Goal: Navigation & Orientation: Find specific page/section

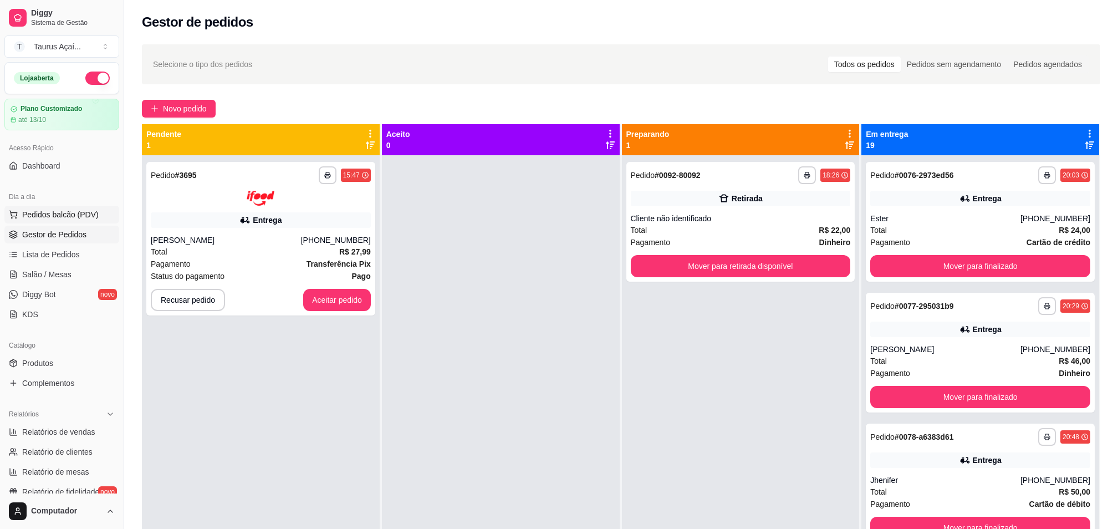
click at [40, 213] on span "Pedidos balcão (PDV)" at bounding box center [60, 214] width 76 height 11
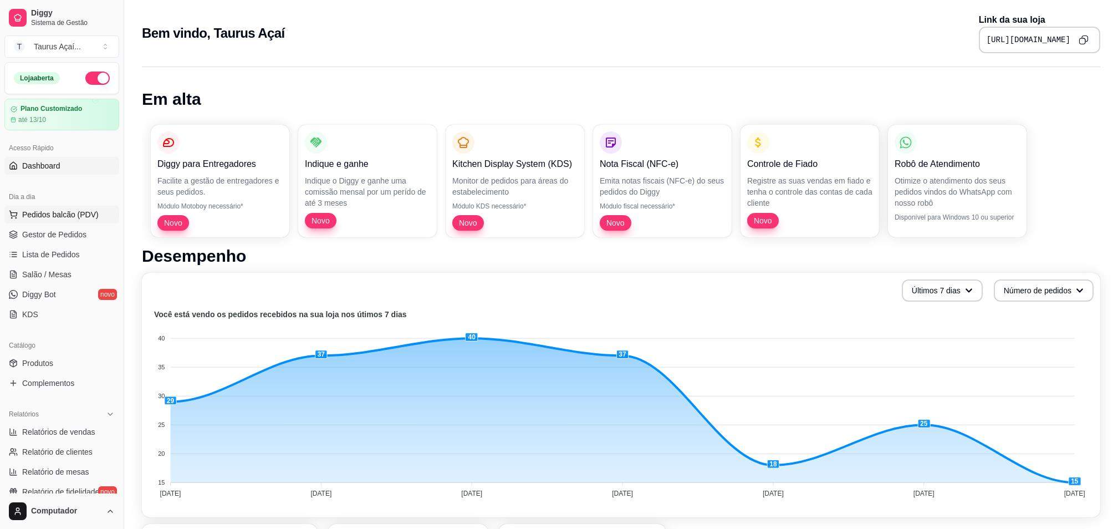
click at [61, 216] on span "Pedidos balcão (PDV)" at bounding box center [60, 214] width 76 height 11
click at [42, 236] on span "Gestor de Pedidos" at bounding box center [54, 234] width 64 height 11
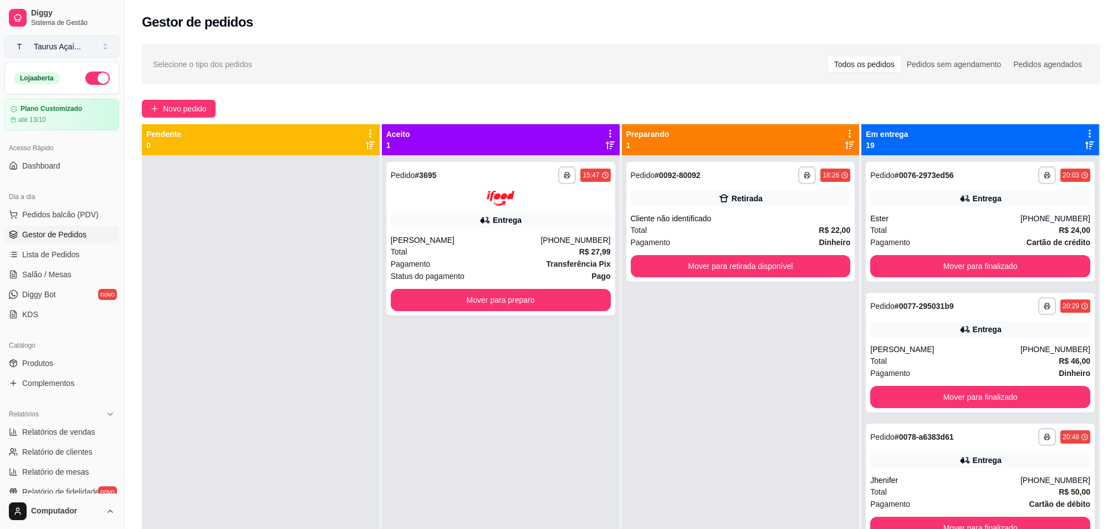
click at [59, 37] on button "T Taurus Açaí ..." at bounding box center [61, 46] width 115 height 22
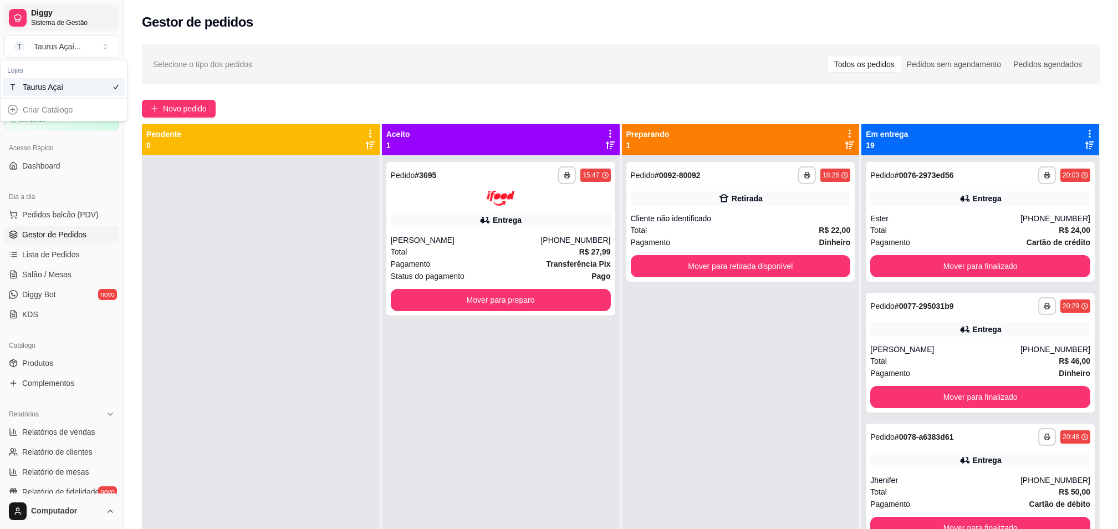
click at [98, 21] on span "Sistema de Gestão" at bounding box center [73, 22] width 84 height 9
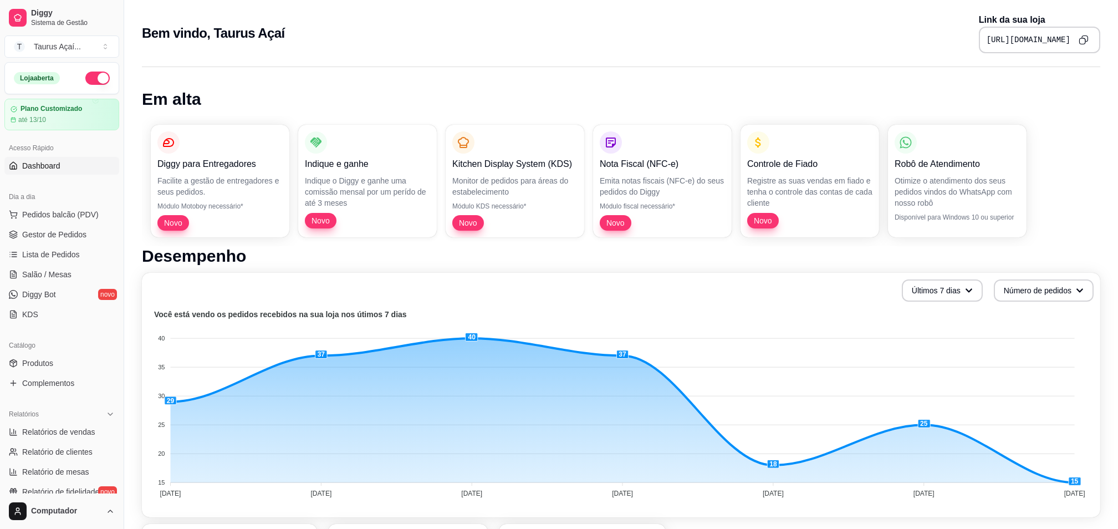
click at [949, 175] on p "Otimize o atendimento dos seus pedidos vindos do WhatsApp com nosso robô" at bounding box center [956, 191] width 125 height 33
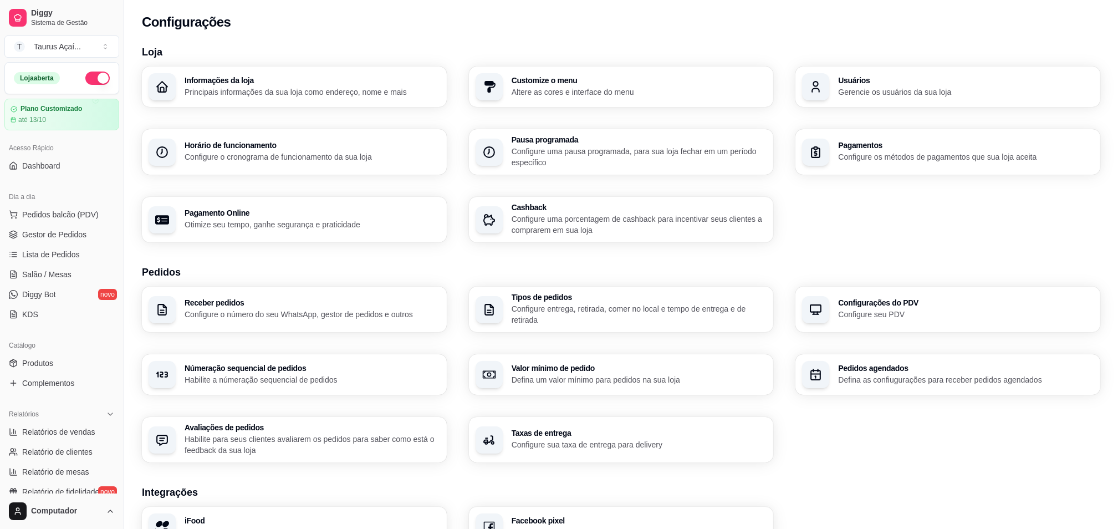
click at [275, 19] on div "Configurações" at bounding box center [621, 22] width 958 height 18
click at [62, 296] on link "Diggy Bot novo" at bounding box center [61, 294] width 115 height 18
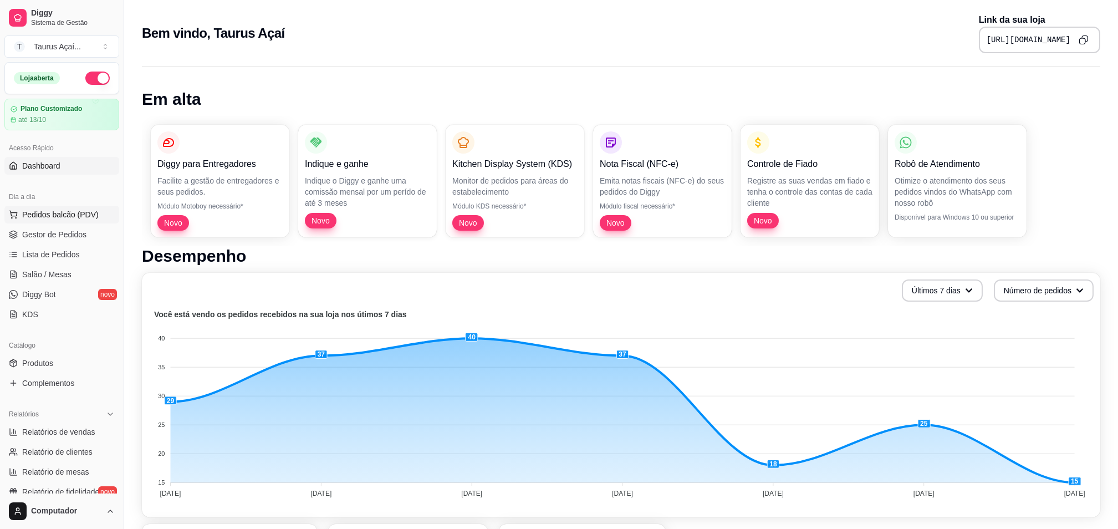
click at [62, 216] on span "Pedidos balcão (PDV)" at bounding box center [60, 214] width 76 height 11
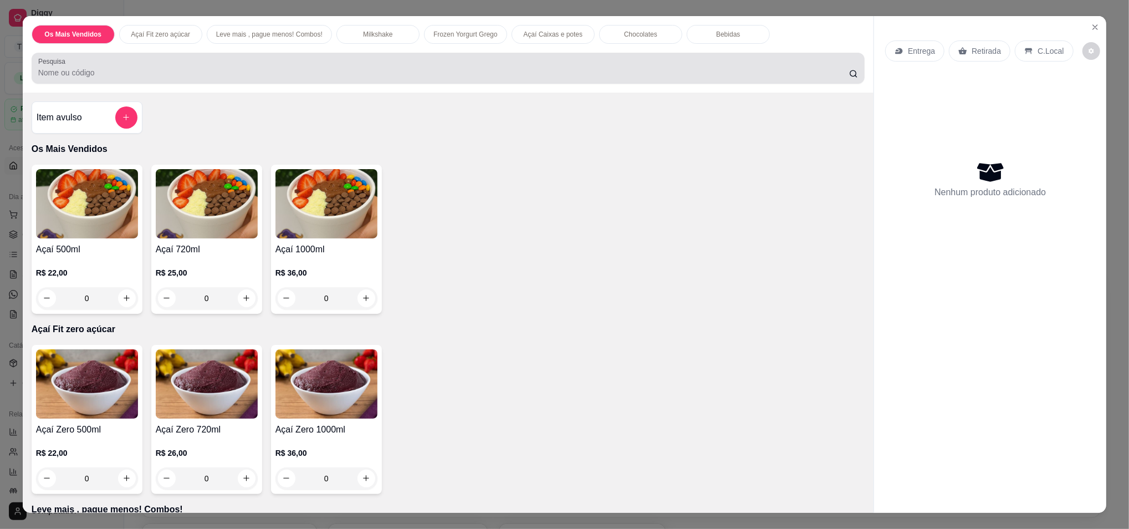
click at [71, 75] on input "Pesquisa" at bounding box center [443, 72] width 811 height 11
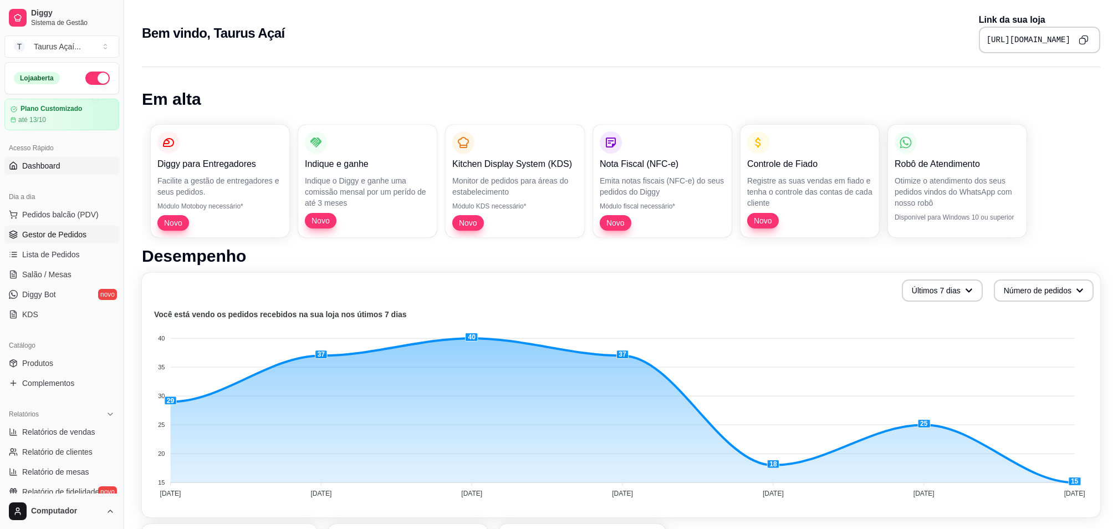
click at [37, 232] on span "Gestor de Pedidos" at bounding box center [54, 234] width 64 height 11
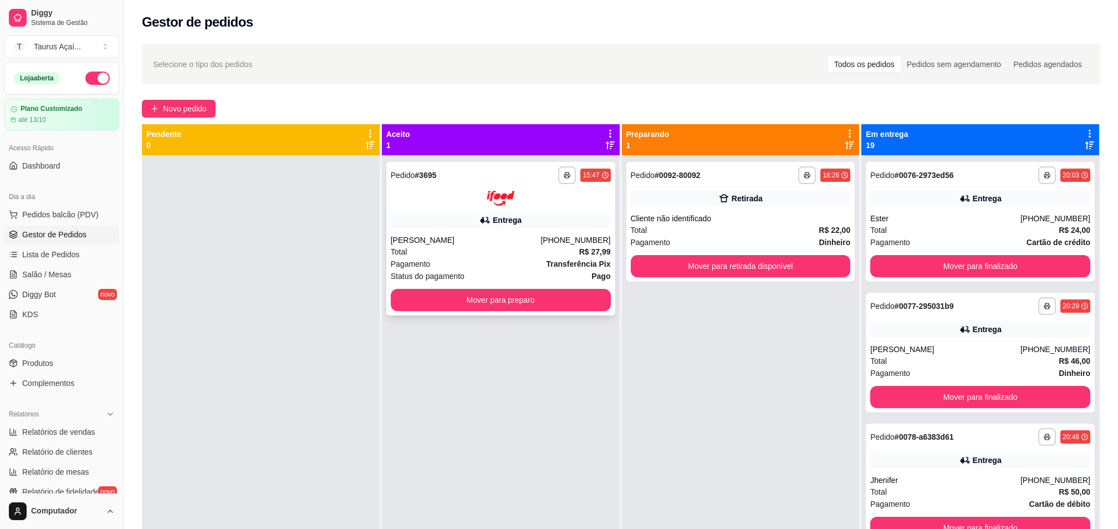
click at [458, 247] on div "Total R$ 27,99" at bounding box center [501, 252] width 220 height 12
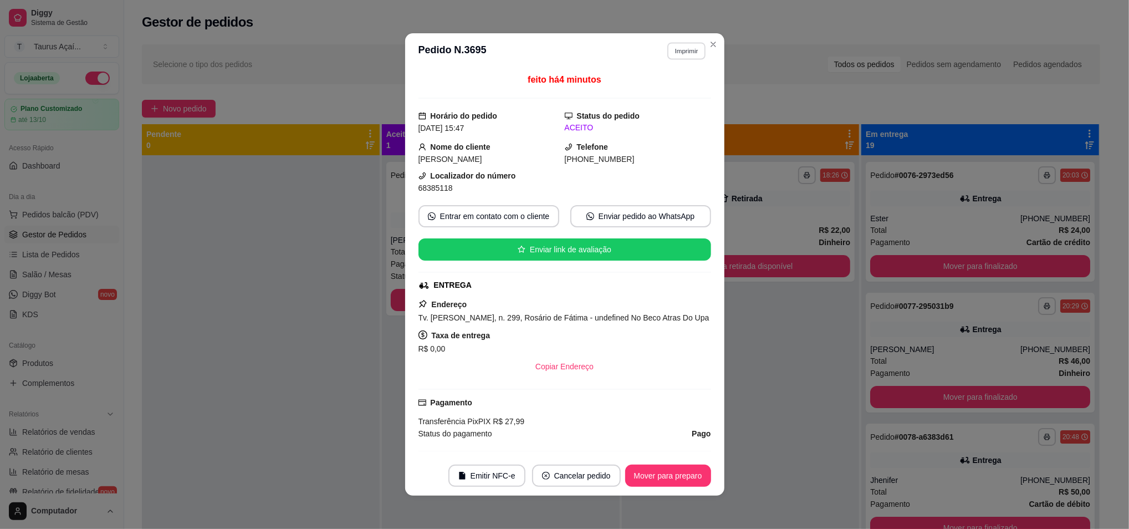
click at [681, 52] on button "Imprimir" at bounding box center [686, 50] width 38 height 17
click at [663, 90] on button "IMPRESSORA" at bounding box center [661, 89] width 78 height 17
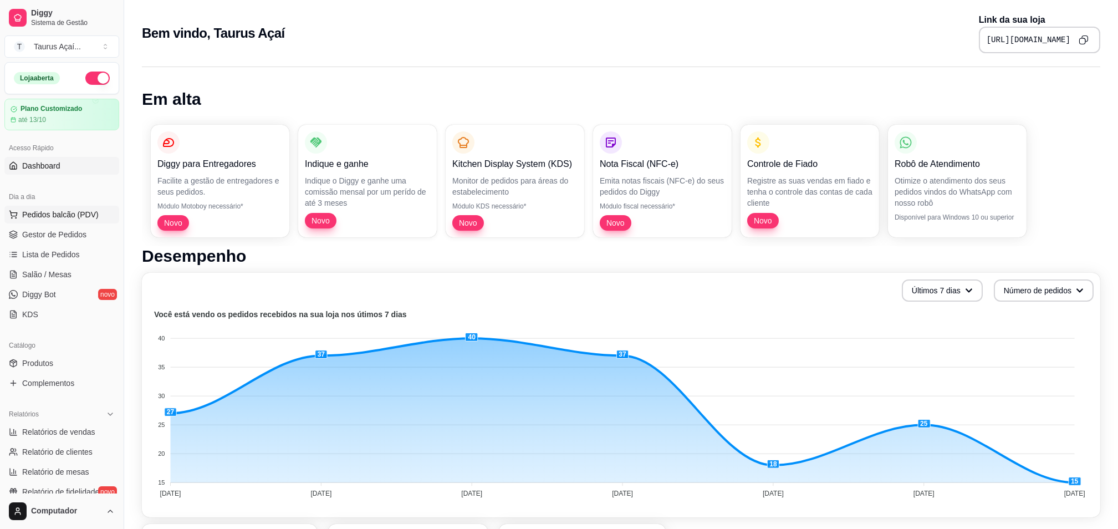
click at [52, 213] on span "Pedidos balcão (PDV)" at bounding box center [60, 214] width 76 height 11
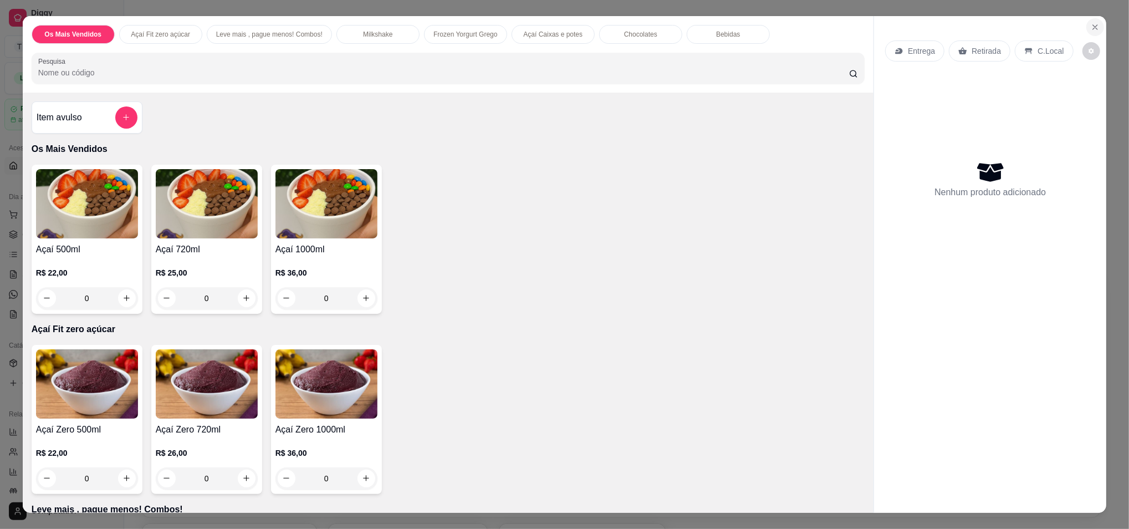
click at [1086, 28] on button "Close" at bounding box center [1095, 27] width 18 height 18
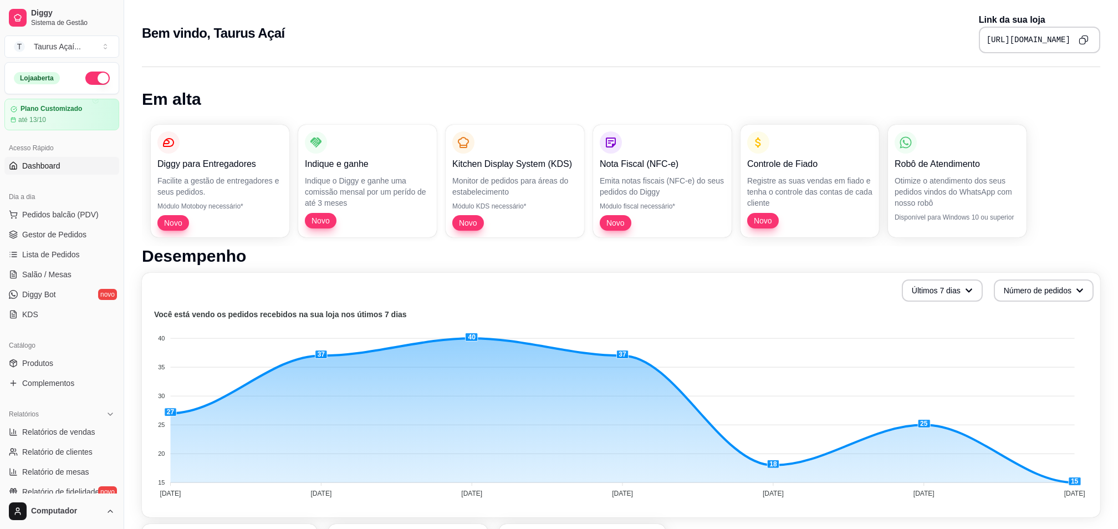
click at [50, 330] on div "Loja aberta Plano Customizado até 13/10 Acesso Rápido Dashboard Dia a dia Pedid…" at bounding box center [62, 277] width 124 height 431
click at [52, 211] on span "Pedidos balcão (PDV)" at bounding box center [60, 214] width 76 height 11
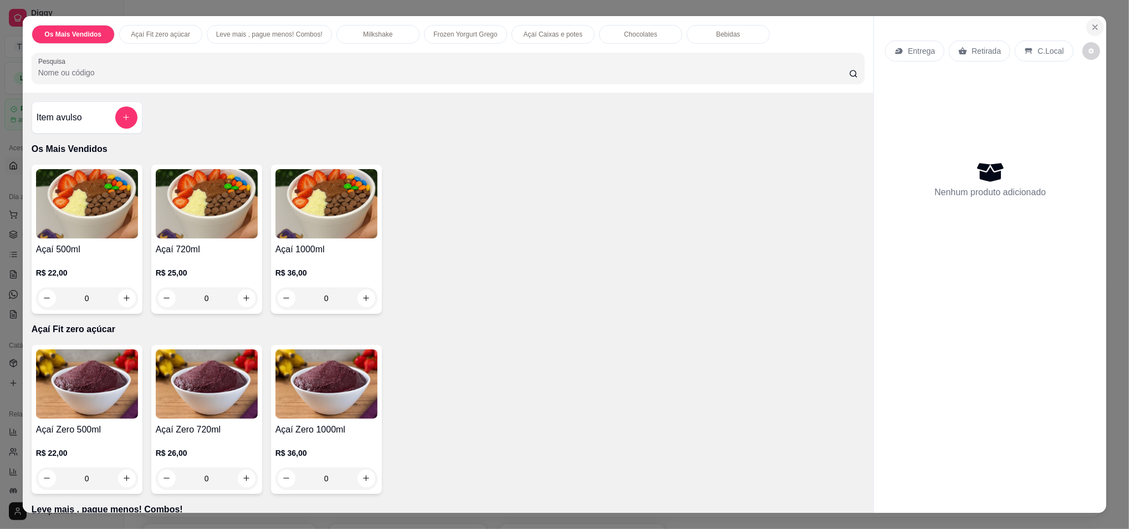
click at [1093, 23] on icon "Close" at bounding box center [1095, 27] width 9 height 9
click at [1093, 23] on p "Link da sua loja" at bounding box center [1039, 19] width 121 height 13
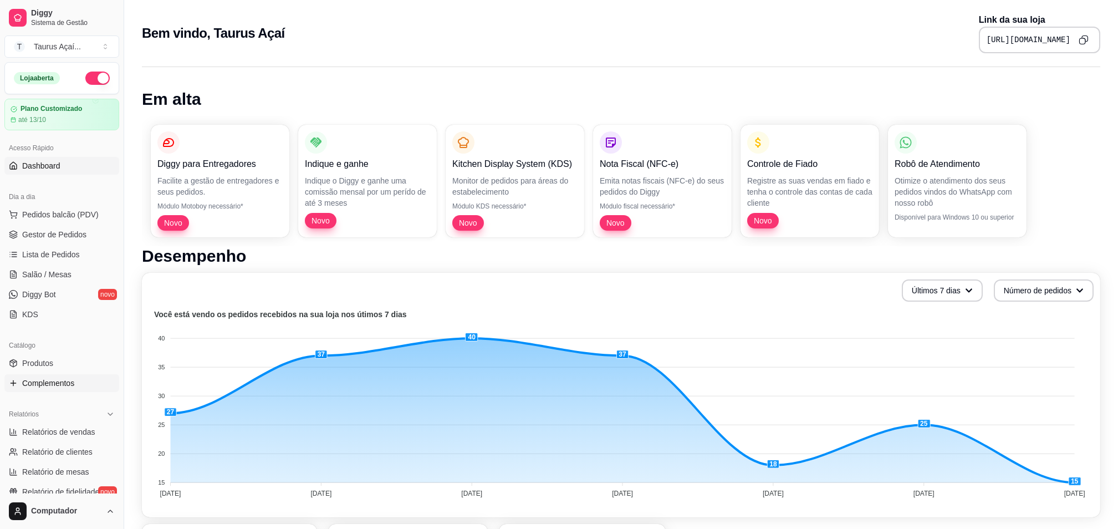
click at [74, 377] on span "Complementos" at bounding box center [48, 382] width 52 height 11
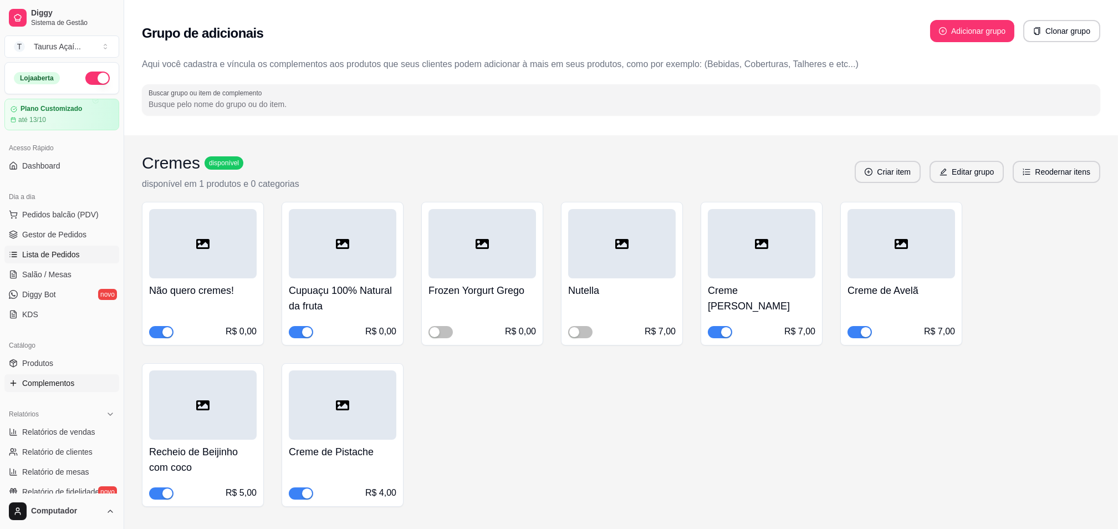
click at [45, 254] on span "Lista de Pedidos" at bounding box center [51, 254] width 58 height 11
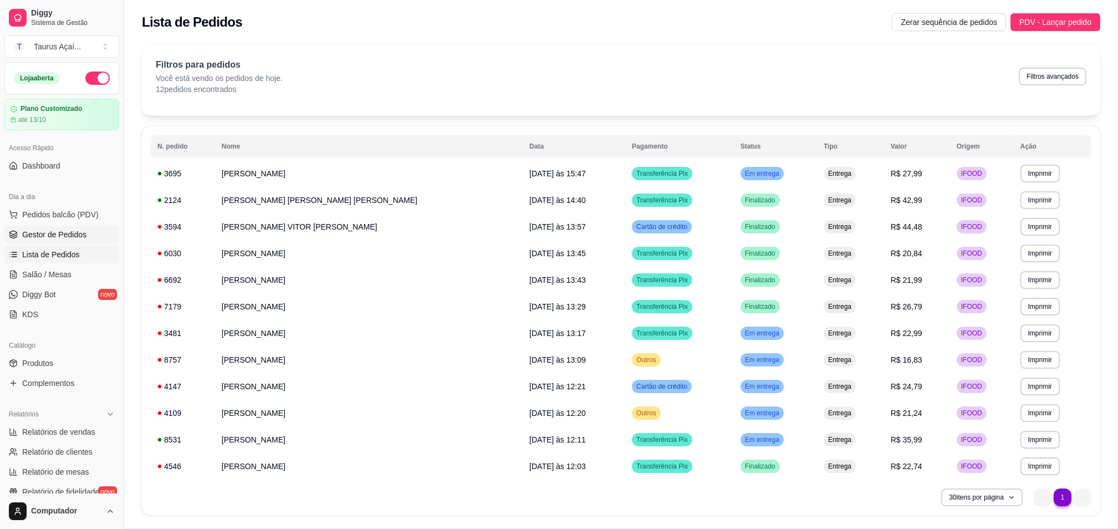
click at [52, 229] on link "Gestor de Pedidos" at bounding box center [61, 235] width 115 height 18
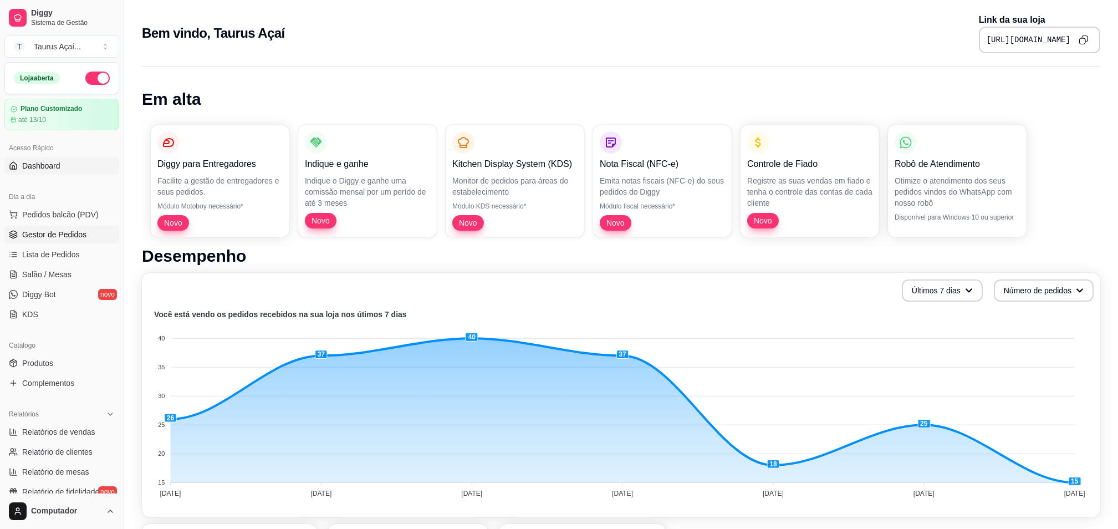
click at [63, 231] on span "Gestor de Pedidos" at bounding box center [54, 234] width 64 height 11
